Goal: Task Accomplishment & Management: Manage account settings

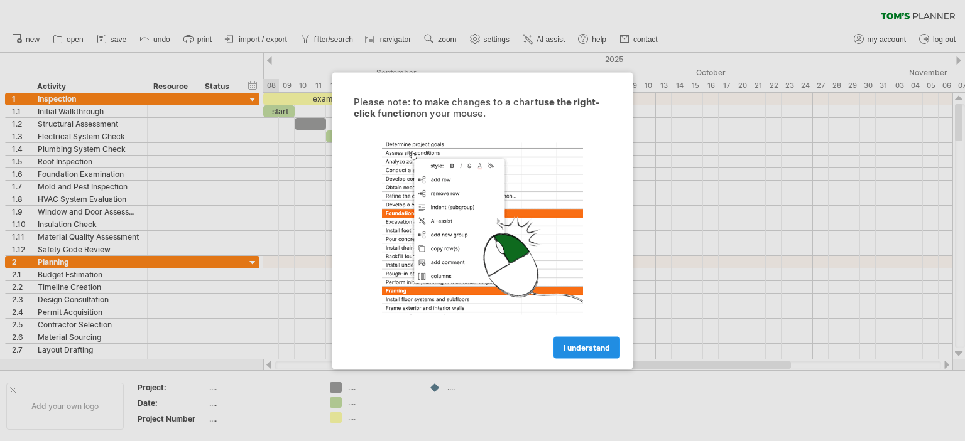
click at [583, 345] on span "I understand" at bounding box center [586, 347] width 46 height 9
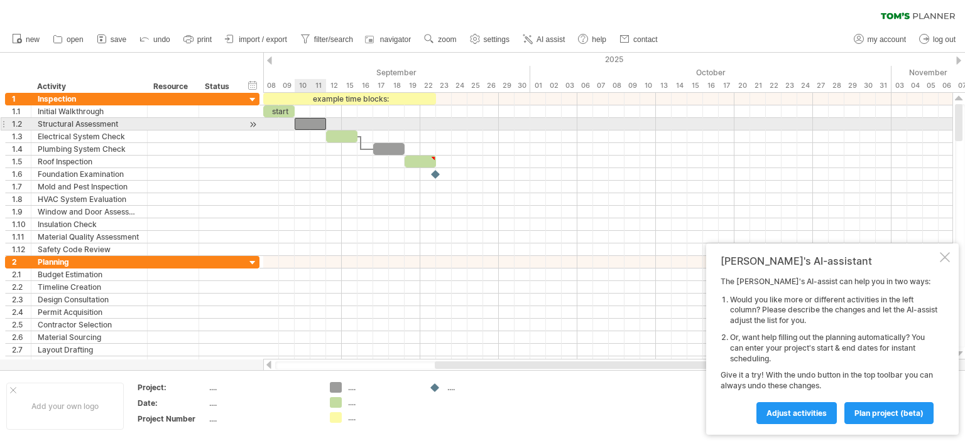
click at [313, 124] on div at bounding box center [310, 124] width 31 height 12
drag, startPoint x: 324, startPoint y: 122, endPoint x: 339, endPoint y: 122, distance: 14.4
click at [339, 122] on div at bounding box center [318, 124] width 47 height 12
drag, startPoint x: 339, startPoint y: 122, endPoint x: 311, endPoint y: 123, distance: 27.6
click at [311, 123] on span at bounding box center [310, 124] width 5 height 12
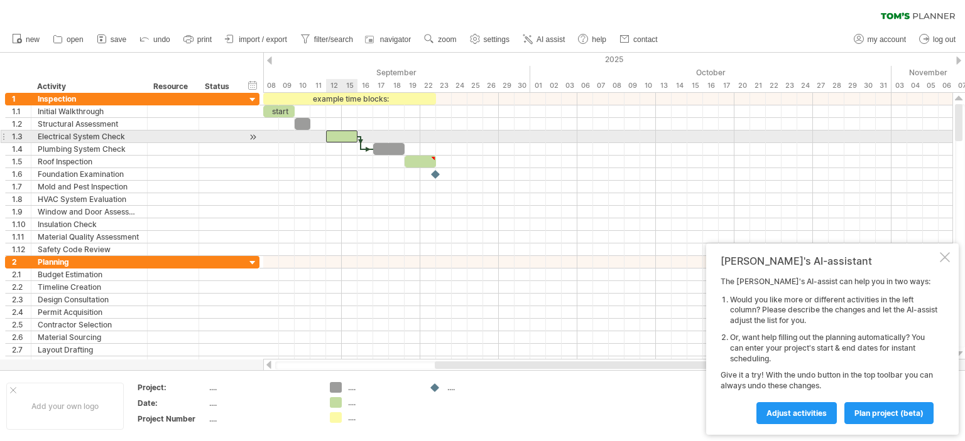
click at [332, 135] on div at bounding box center [341, 137] width 31 height 12
drag, startPoint x: 325, startPoint y: 135, endPoint x: 296, endPoint y: 134, distance: 28.3
click at [296, 134] on span at bounding box center [294, 137] width 5 height 12
drag, startPoint x: 356, startPoint y: 135, endPoint x: 310, endPoint y: 135, distance: 46.5
click at [310, 135] on span at bounding box center [310, 137] width 5 height 12
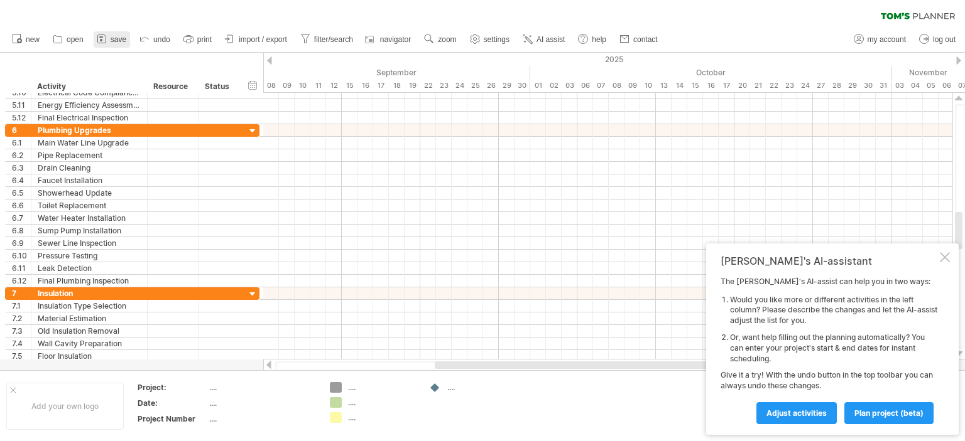
click at [121, 40] on span "save" at bounding box center [119, 39] width 16 height 9
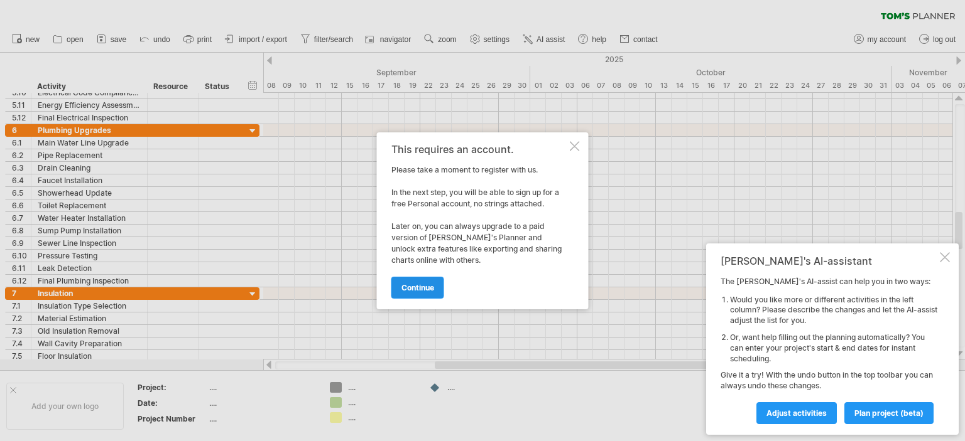
click at [414, 286] on span "continue" at bounding box center [417, 287] width 33 height 9
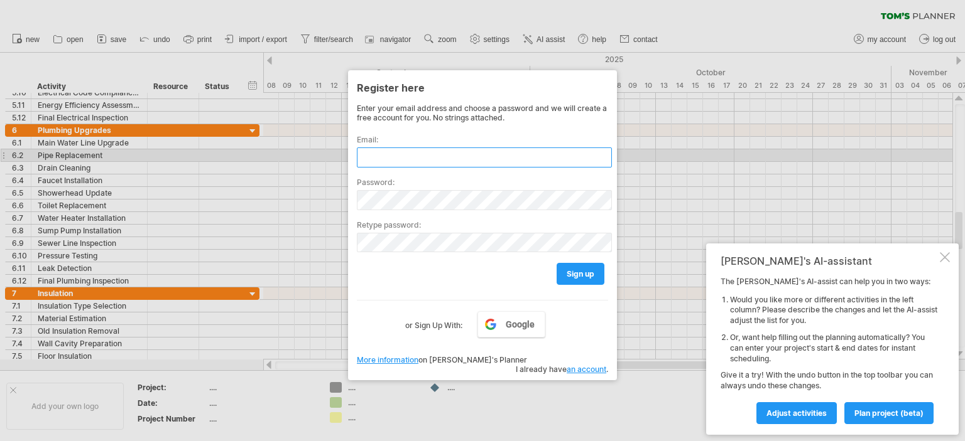
click at [376, 158] on input "text" at bounding box center [484, 158] width 255 height 20
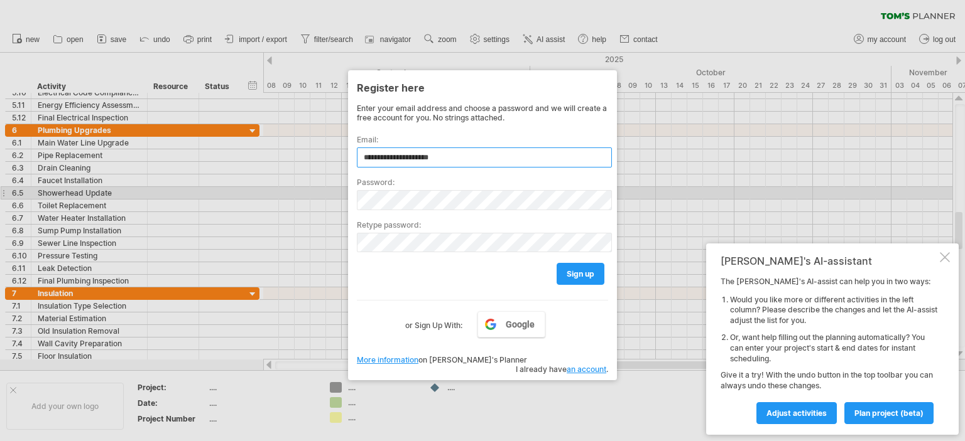
type input "**********"
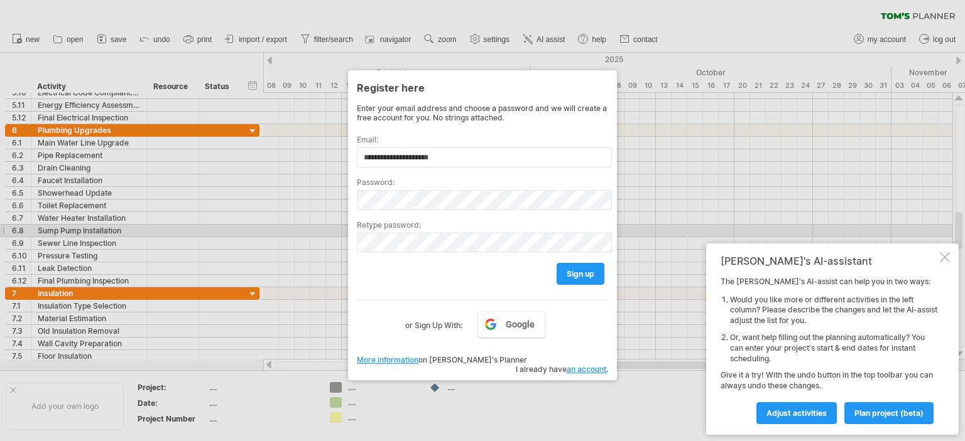
click at [384, 231] on div "Retype password:" at bounding box center [482, 231] width 251 height 43
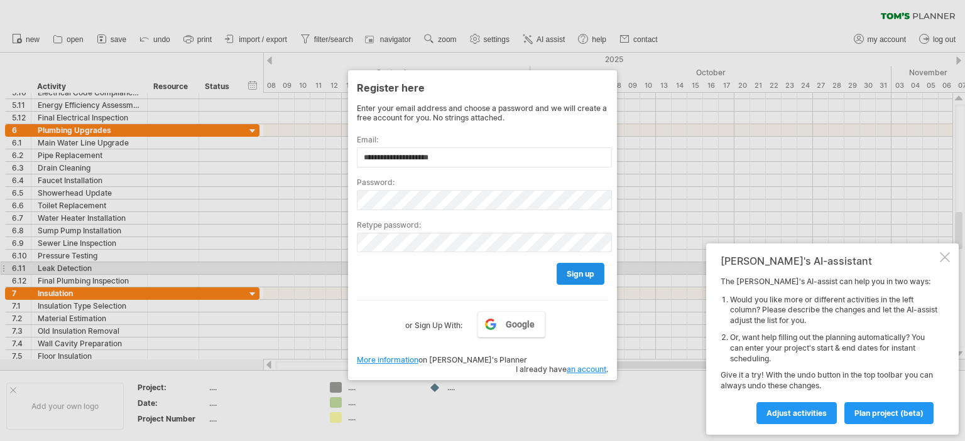
click at [577, 269] on span "sign up" at bounding box center [580, 273] width 28 height 9
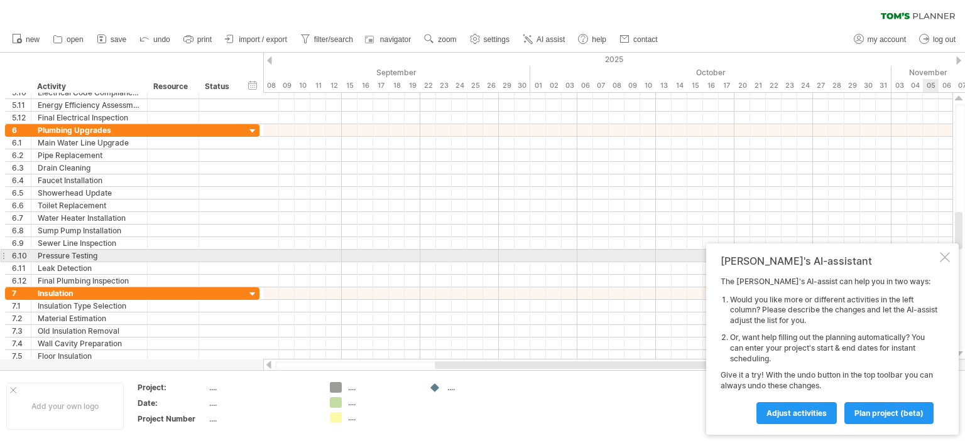
click at [947, 257] on div at bounding box center [945, 257] width 10 height 10
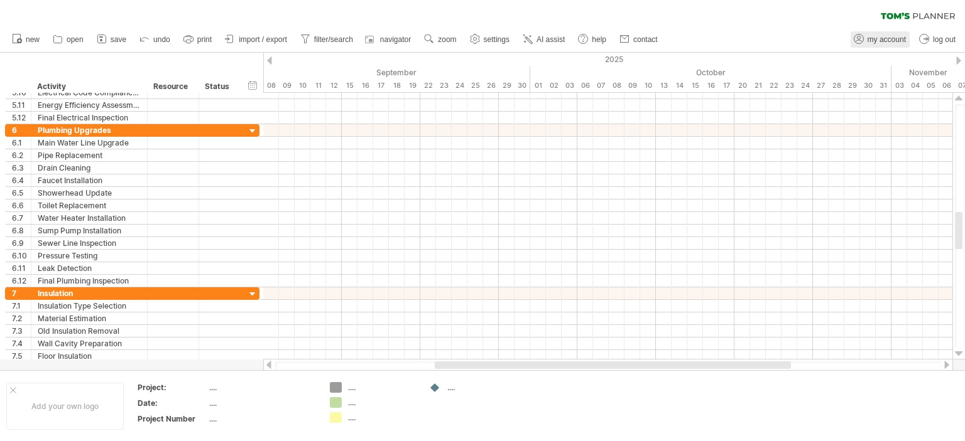
click at [860, 36] on icon at bounding box center [858, 39] width 13 height 13
type input "**********"
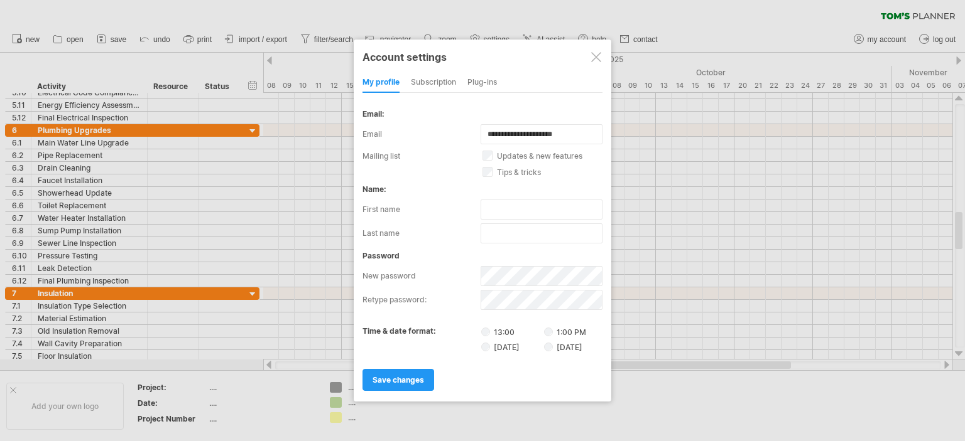
click at [593, 59] on div at bounding box center [596, 57] width 10 height 10
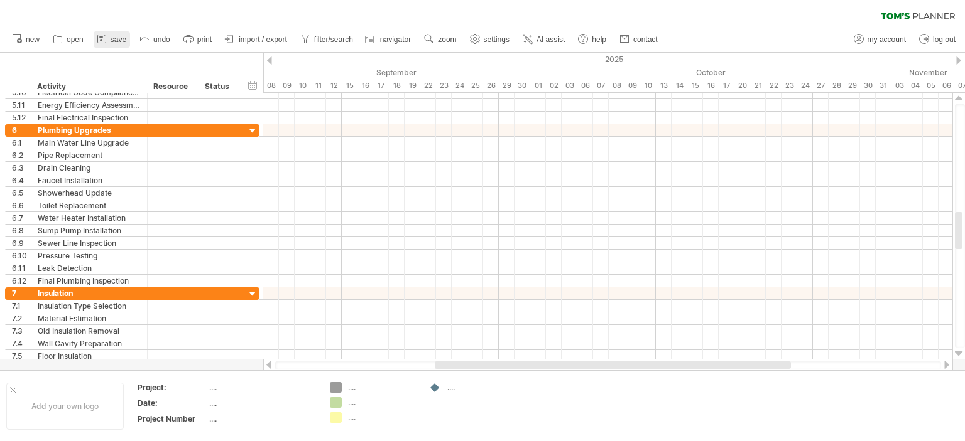
click at [108, 38] on icon at bounding box center [101, 39] width 13 height 13
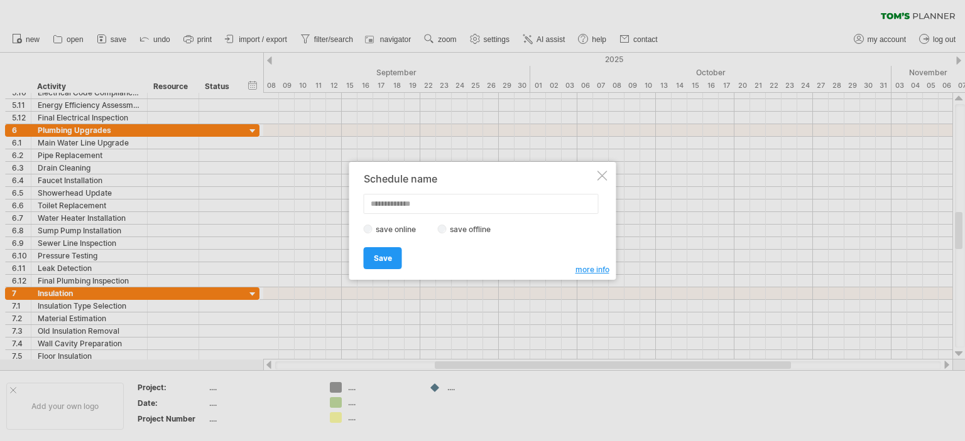
type input "*"
type input "**********"
click at [452, 228] on label "save offline" at bounding box center [474, 229] width 55 height 9
click at [390, 256] on span "Save" at bounding box center [383, 258] width 18 height 9
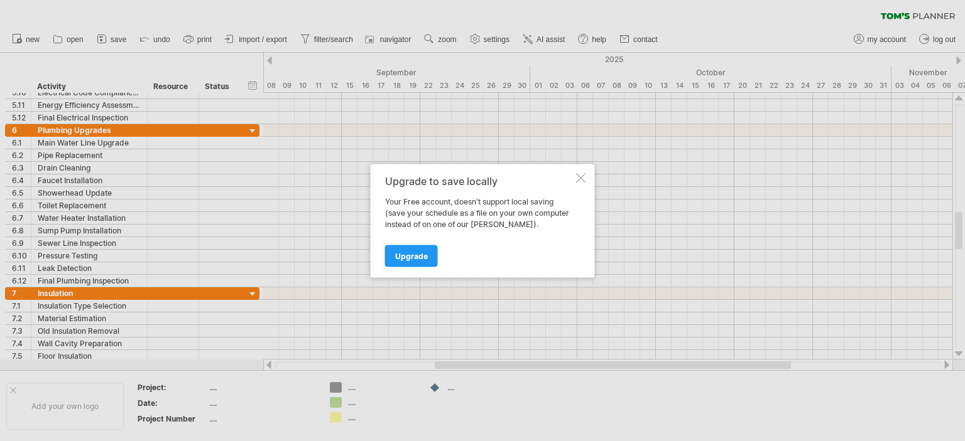
click at [581, 178] on div at bounding box center [581, 178] width 10 height 10
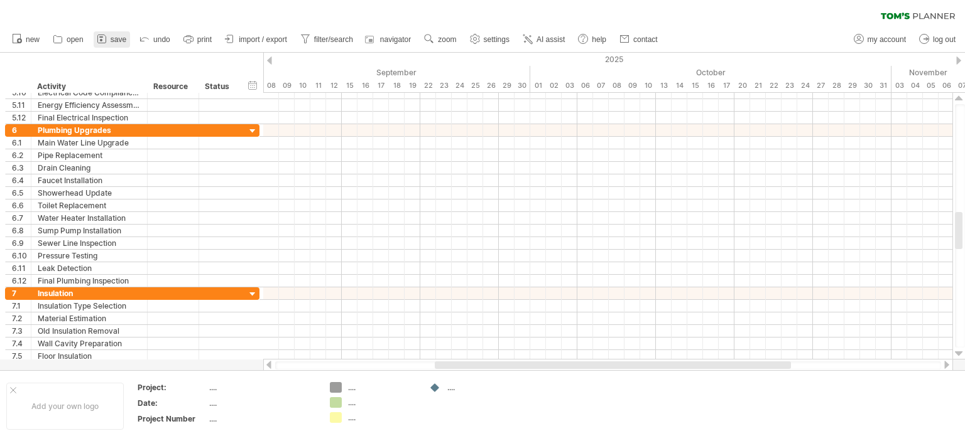
click at [108, 40] on link "save" at bounding box center [112, 39] width 36 height 16
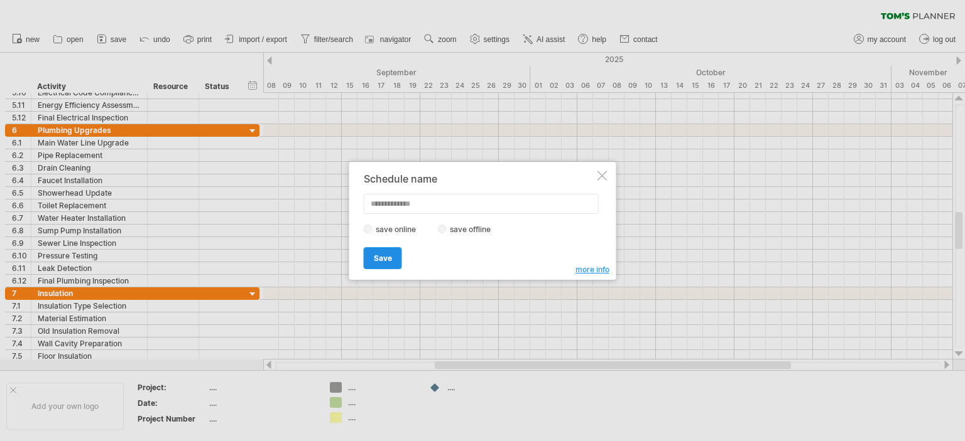
click at [379, 258] on span "Save" at bounding box center [383, 258] width 18 height 9
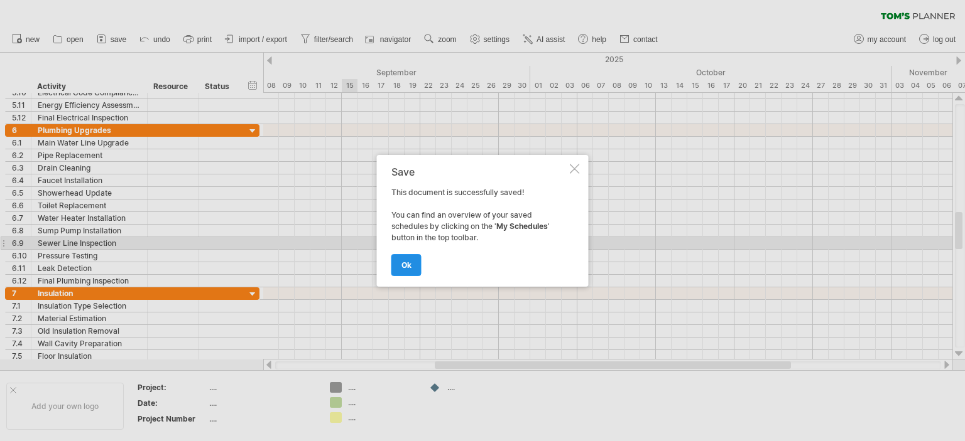
click at [403, 261] on span "ok" at bounding box center [406, 265] width 10 height 9
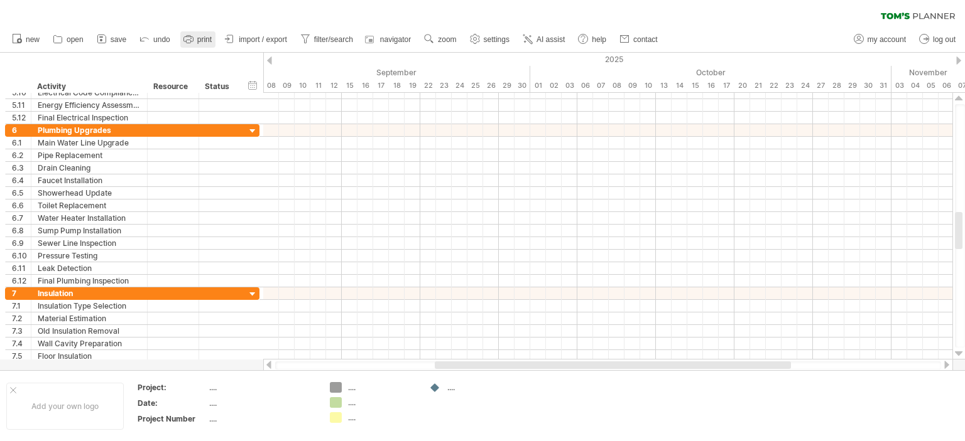
click at [202, 38] on span "print" at bounding box center [204, 39] width 14 height 9
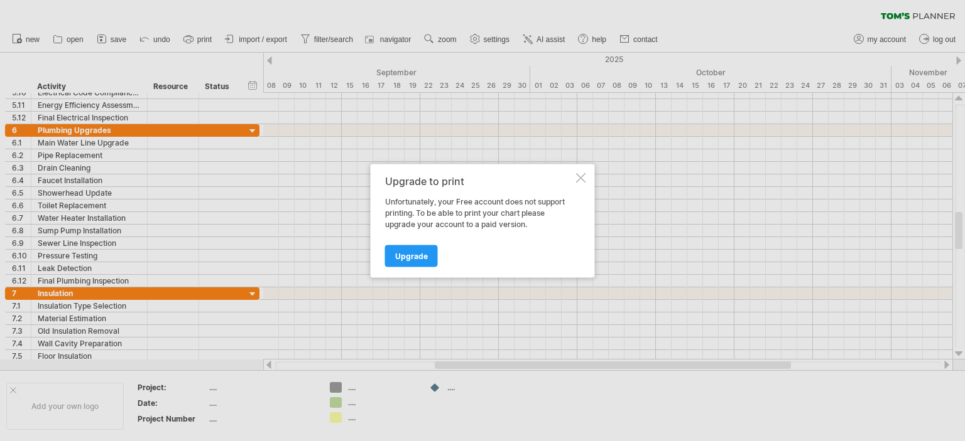
click at [585, 175] on div "Upgrade to print Unfortunately, your Free account does not support printing. To…" at bounding box center [483, 221] width 224 height 114
click at [580, 175] on div at bounding box center [581, 178] width 10 height 10
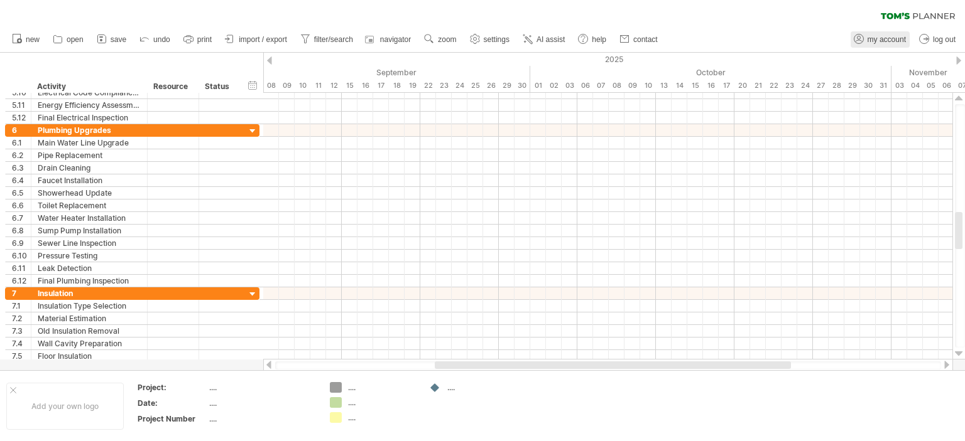
click at [865, 40] on link "my account" at bounding box center [879, 39] width 59 height 16
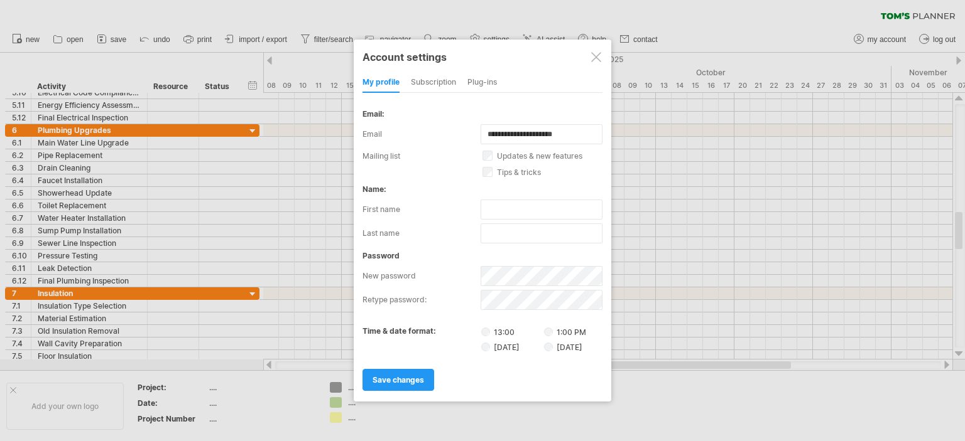
click at [439, 77] on div "subscription" at bounding box center [433, 83] width 45 height 20
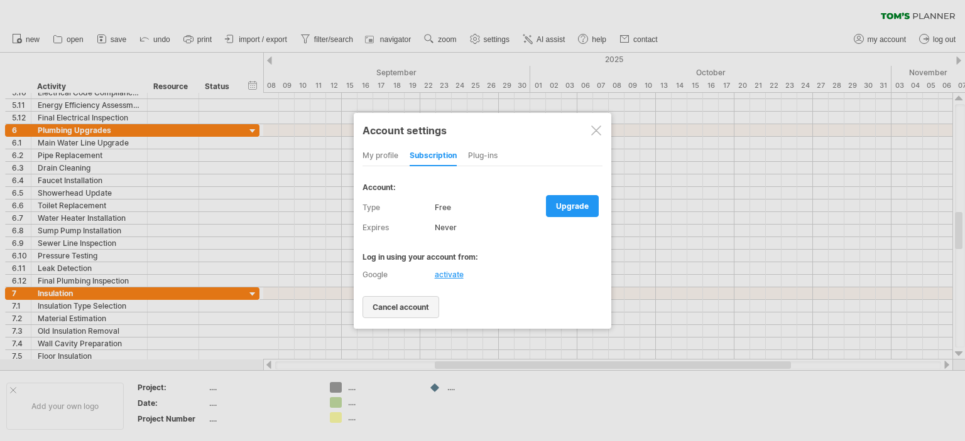
click at [399, 306] on span "cancel account" at bounding box center [400, 307] width 57 height 9
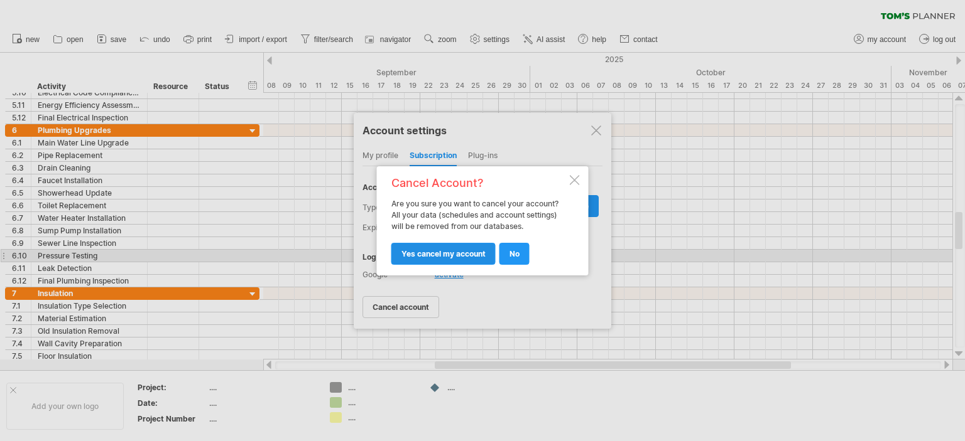
click at [442, 251] on span "yes cancel my account" at bounding box center [443, 253] width 84 height 9
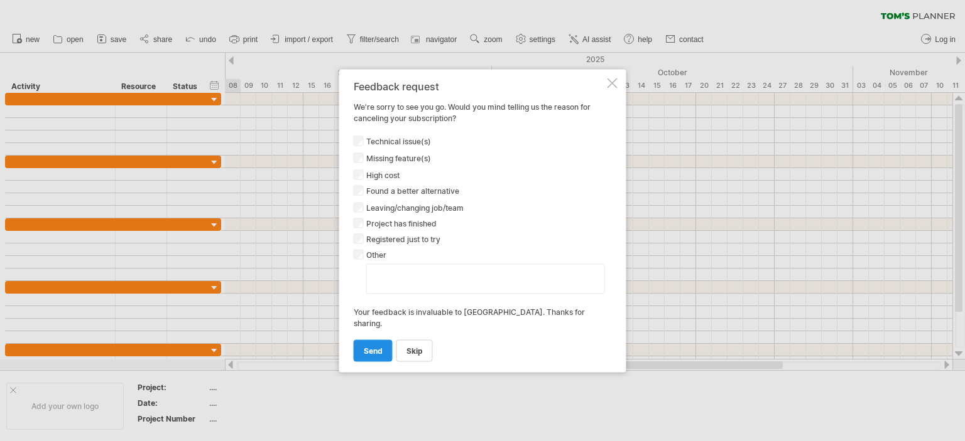
click at [368, 342] on link "send" at bounding box center [373, 351] width 39 height 22
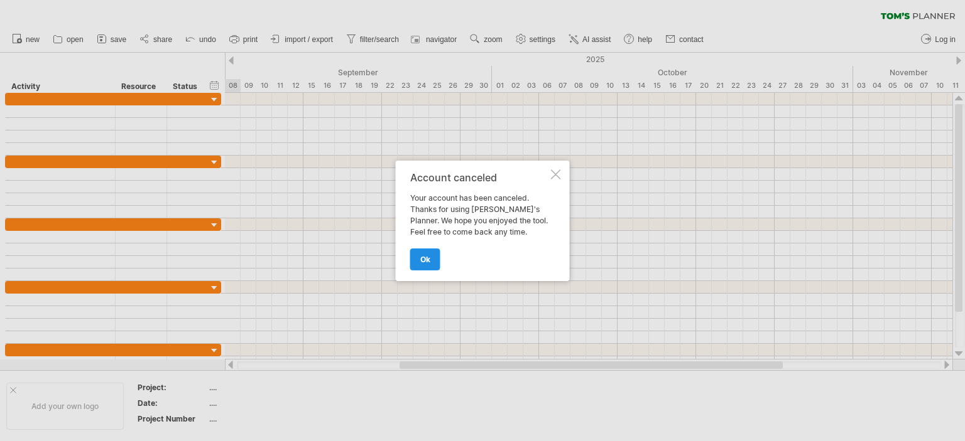
click at [426, 258] on link "ok" at bounding box center [425, 260] width 30 height 22
